Goal: Task Accomplishment & Management: Manage account settings

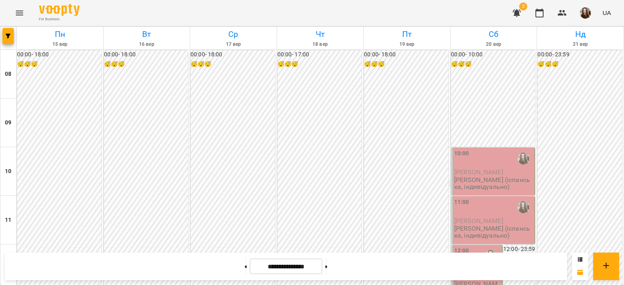
scroll to position [430, 0]
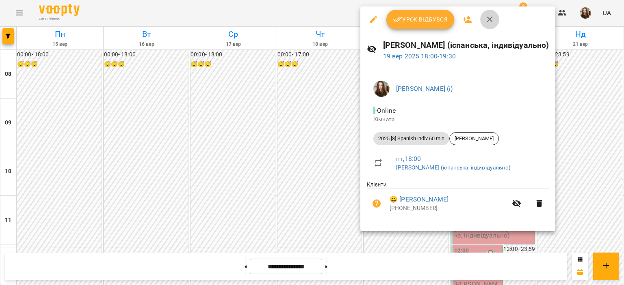
click at [491, 18] on icon "button" at bounding box center [490, 20] width 10 height 10
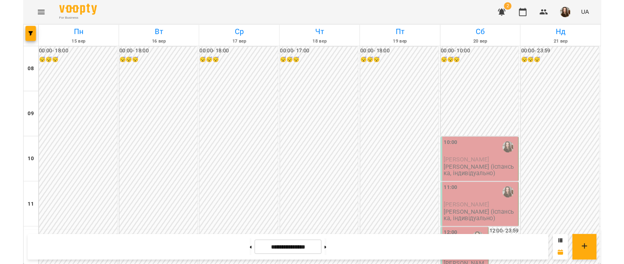
scroll to position [419, 0]
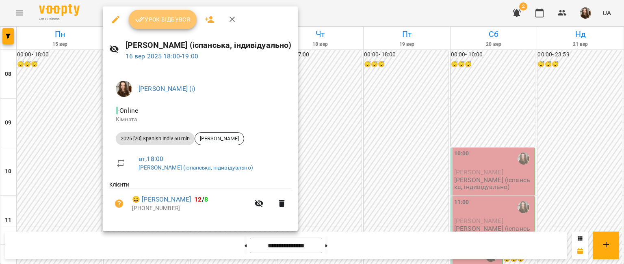
click at [162, 21] on span "Урок відбувся" at bounding box center [162, 20] width 55 height 10
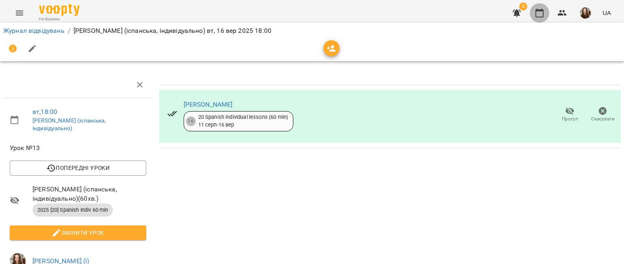
click at [538, 13] on icon "button" at bounding box center [539, 13] width 10 height 10
